Goal: Navigation & Orientation: Find specific page/section

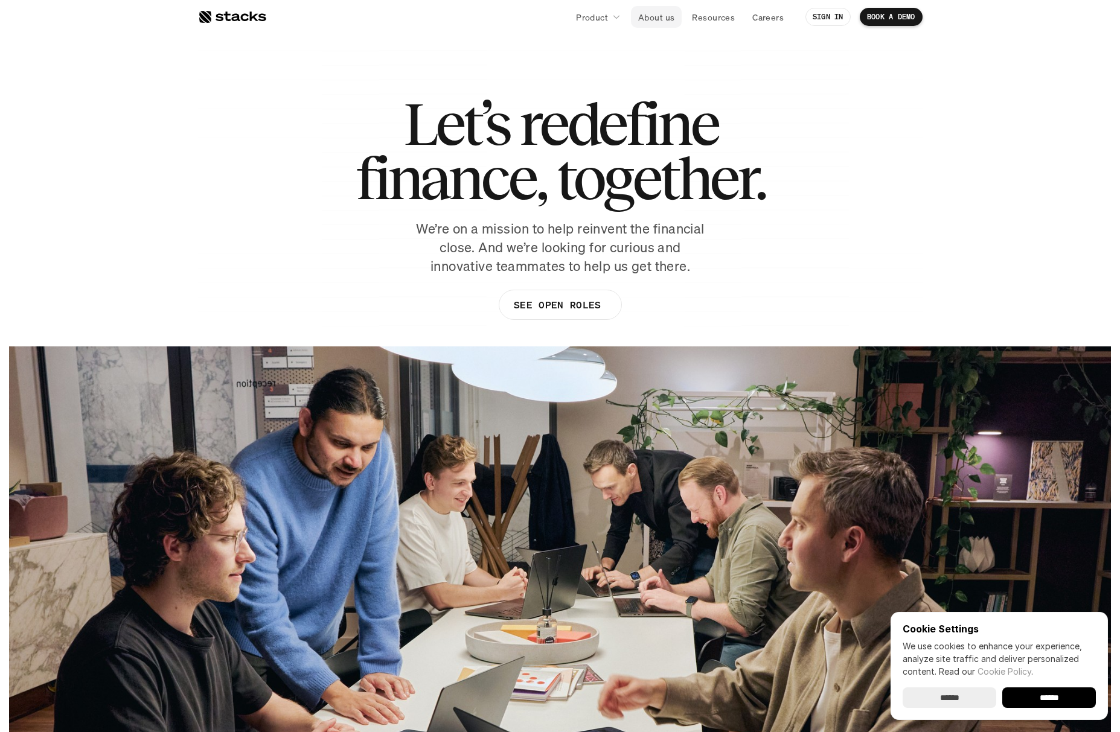
click at [659, 16] on p "About us" at bounding box center [656, 17] width 36 height 13
click at [658, 14] on p "About us" at bounding box center [656, 17] width 36 height 13
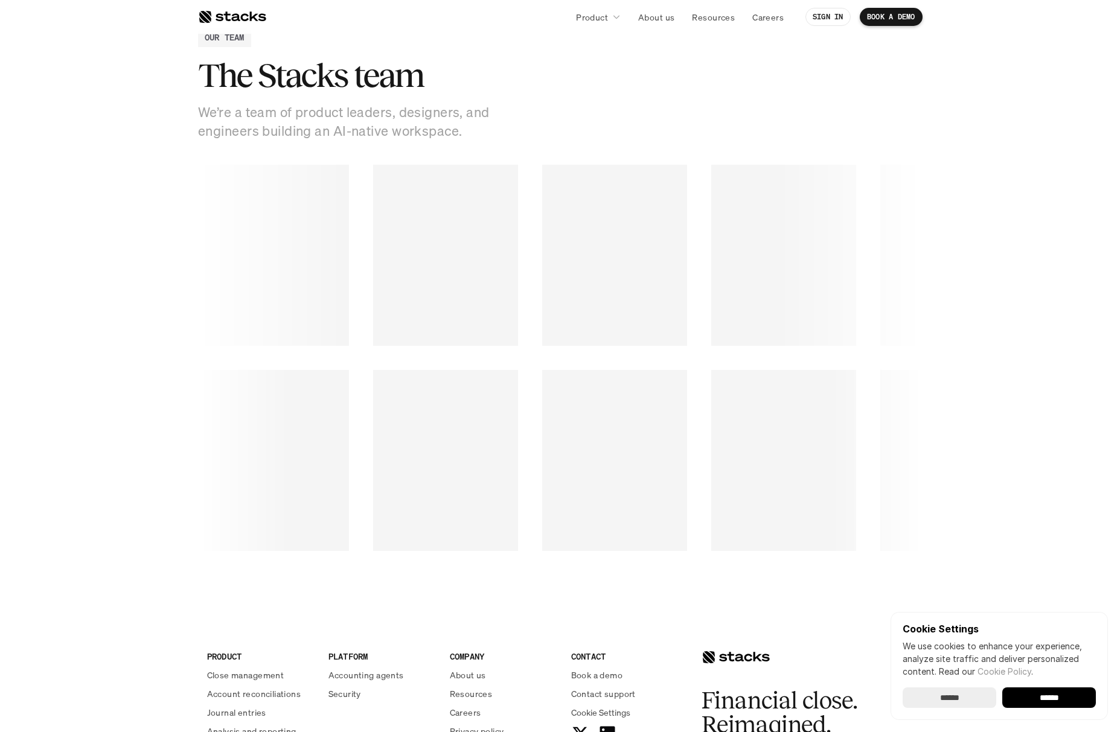
scroll to position [1901, 0]
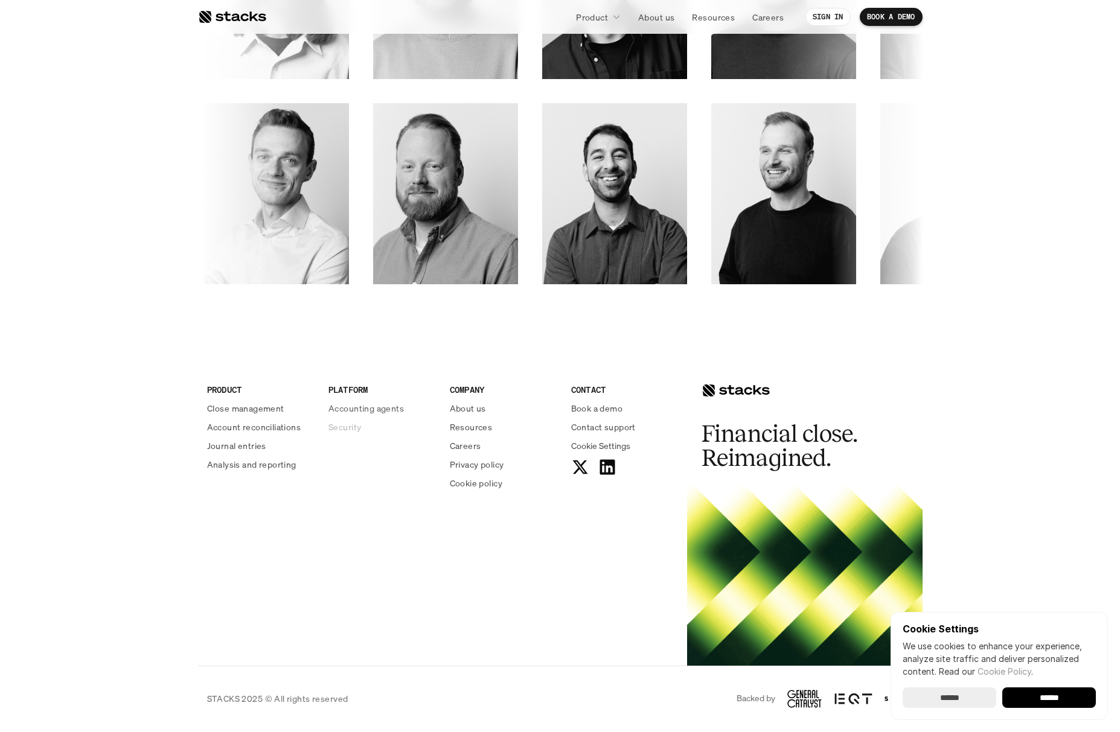
click at [347, 428] on p "Security" at bounding box center [344, 427] width 33 height 13
